Goal: Information Seeking & Learning: Learn about a topic

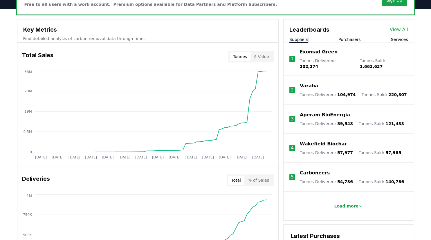
scroll to position [157, 0]
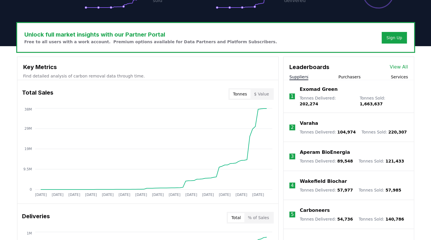
click at [260, 35] on div "Unlock full market insights with our Partner Portal Free to all users with a wo…" at bounding box center [215, 37] width 397 height 28
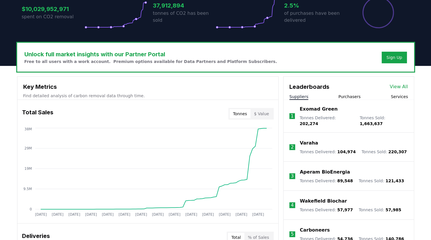
scroll to position [125, 0]
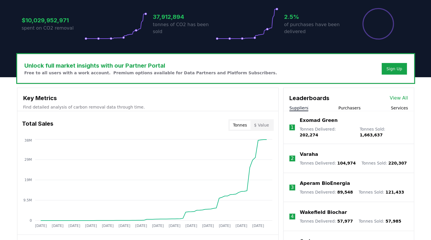
click at [397, 97] on link "View All" at bounding box center [399, 98] width 18 height 7
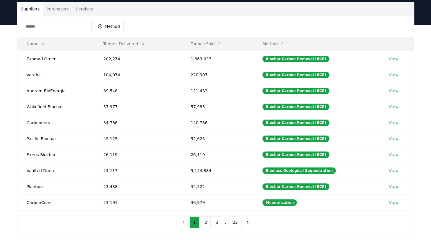
scroll to position [42, 0]
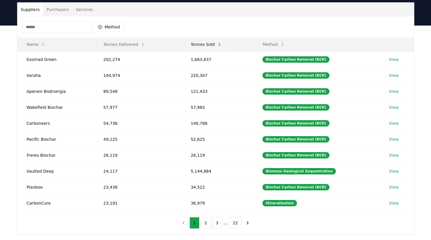
click at [204, 44] on button "Tonnes Sold" at bounding box center [206, 45] width 40 height 12
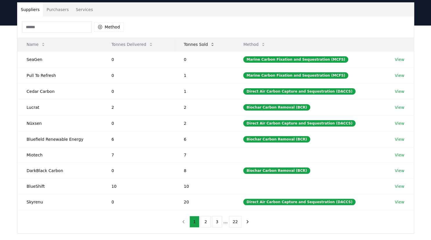
click at [204, 44] on button "Tonnes Sold" at bounding box center [199, 45] width 40 height 12
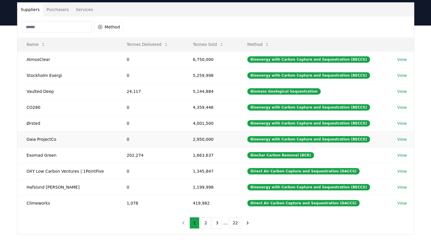
click at [400, 138] on link "View" at bounding box center [402, 139] width 10 height 6
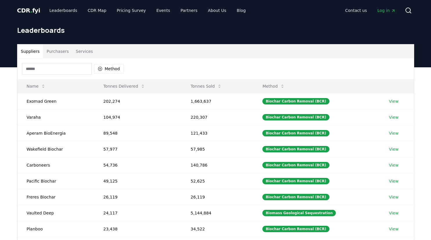
scroll to position [42, 0]
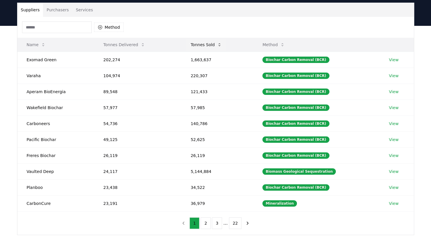
click at [206, 45] on button "Tonnes Sold" at bounding box center [206, 45] width 40 height 12
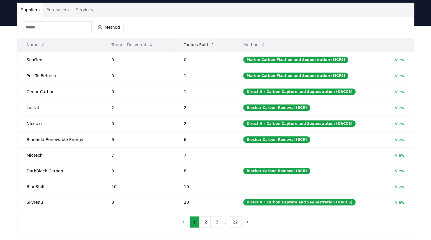
click at [206, 45] on button "Tonnes Sold" at bounding box center [199, 45] width 40 height 12
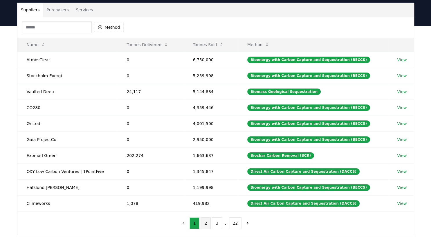
click at [208, 223] on button "2" at bounding box center [206, 223] width 10 height 12
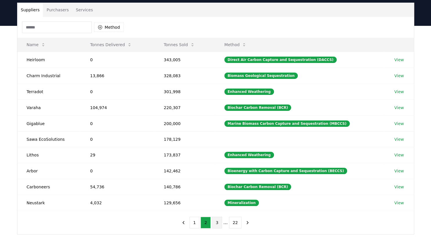
click at [219, 221] on button "3" at bounding box center [217, 223] width 10 height 12
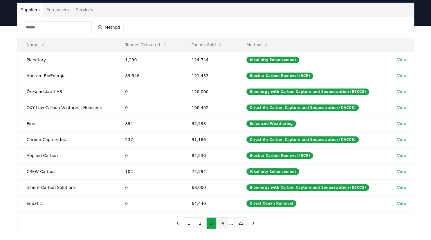
click at [223, 222] on button "4" at bounding box center [223, 223] width 10 height 12
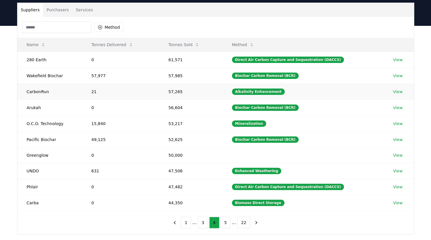
click at [396, 91] on link "View" at bounding box center [398, 92] width 10 height 6
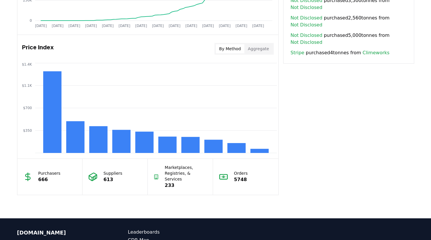
scroll to position [448, 0]
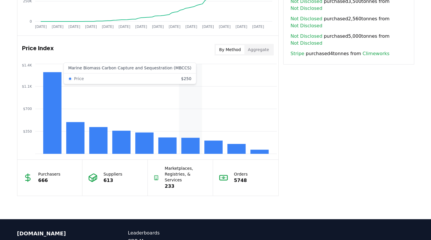
click at [185, 146] on rect at bounding box center [190, 146] width 18 height 16
